Goal: Navigation & Orientation: Find specific page/section

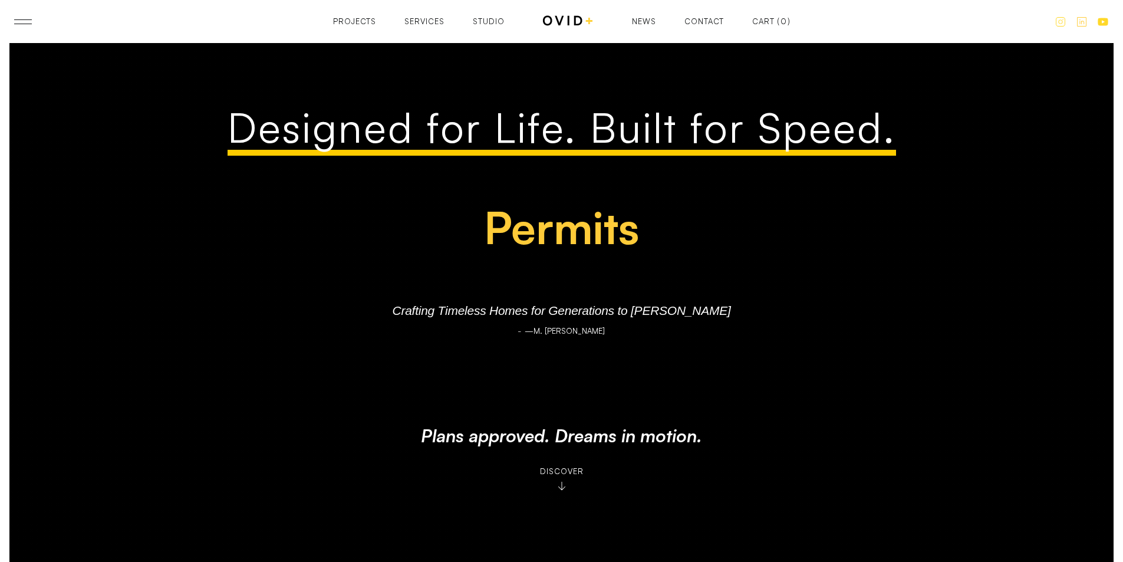
click at [317, 262] on div "Designed for Life. Built for Speed. Plans Permits Proformas Plans" at bounding box center [561, 200] width 668 height 192
click at [416, 20] on div "Services" at bounding box center [424, 22] width 40 height 8
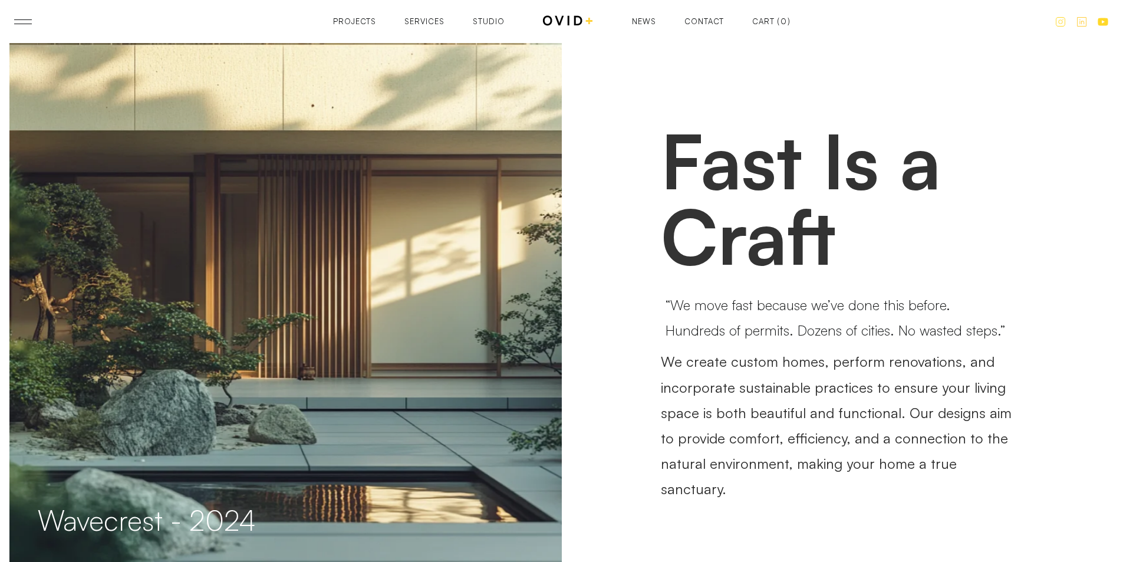
click at [432, 27] on div "Projects Projects Services Services Studio Studio News News Contact Contact Car…" at bounding box center [561, 21] width 457 height 15
click at [438, 25] on div "Services" at bounding box center [424, 23] width 40 height 8
click at [371, 24] on div "Projects" at bounding box center [354, 22] width 43 height 8
